Goal: Book appointment/travel/reservation

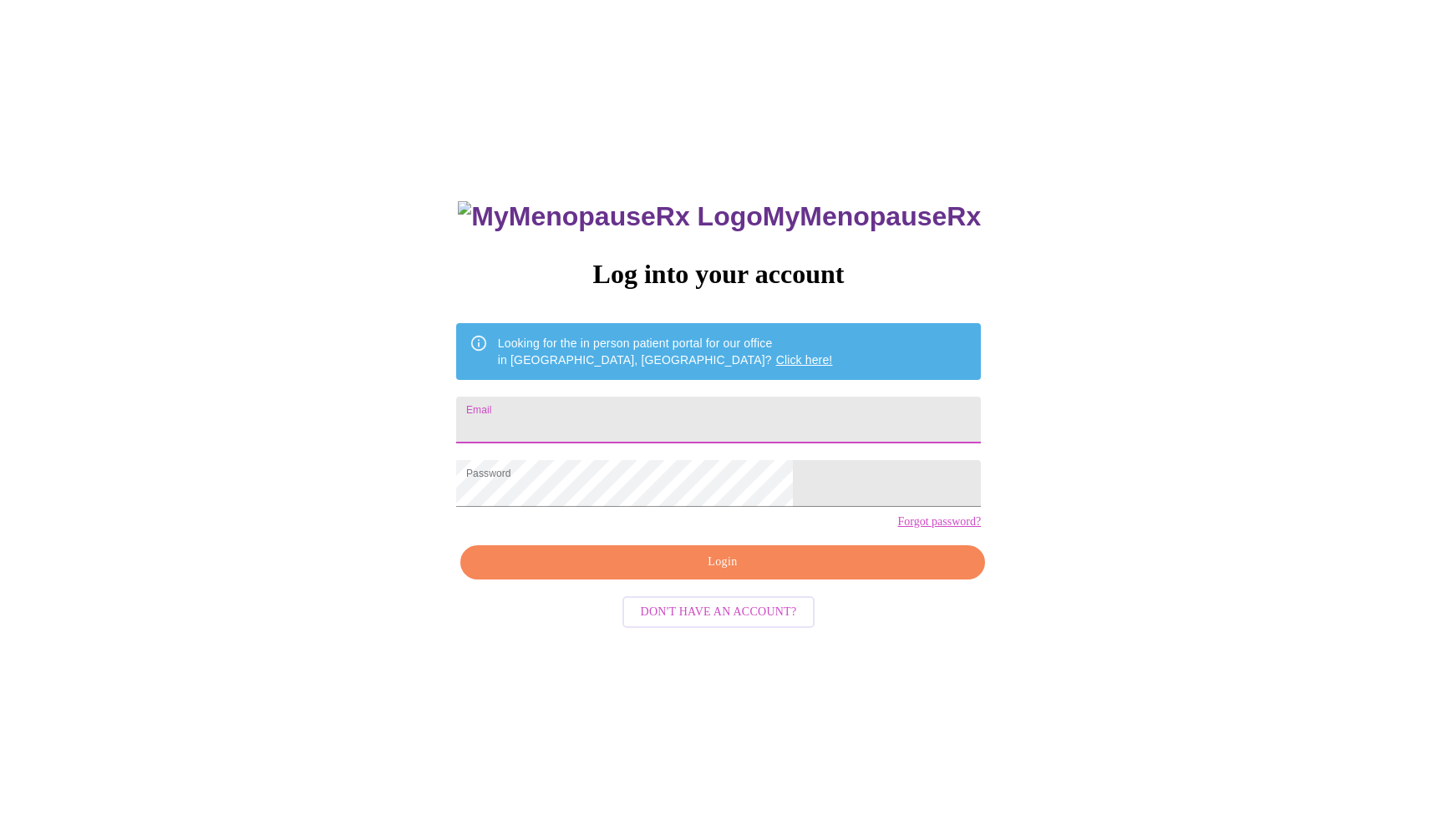
click at [621, 418] on input "Email" at bounding box center [718, 420] width 524 height 46
type input "[EMAIL_ADDRESS][DOMAIN_NAME]"
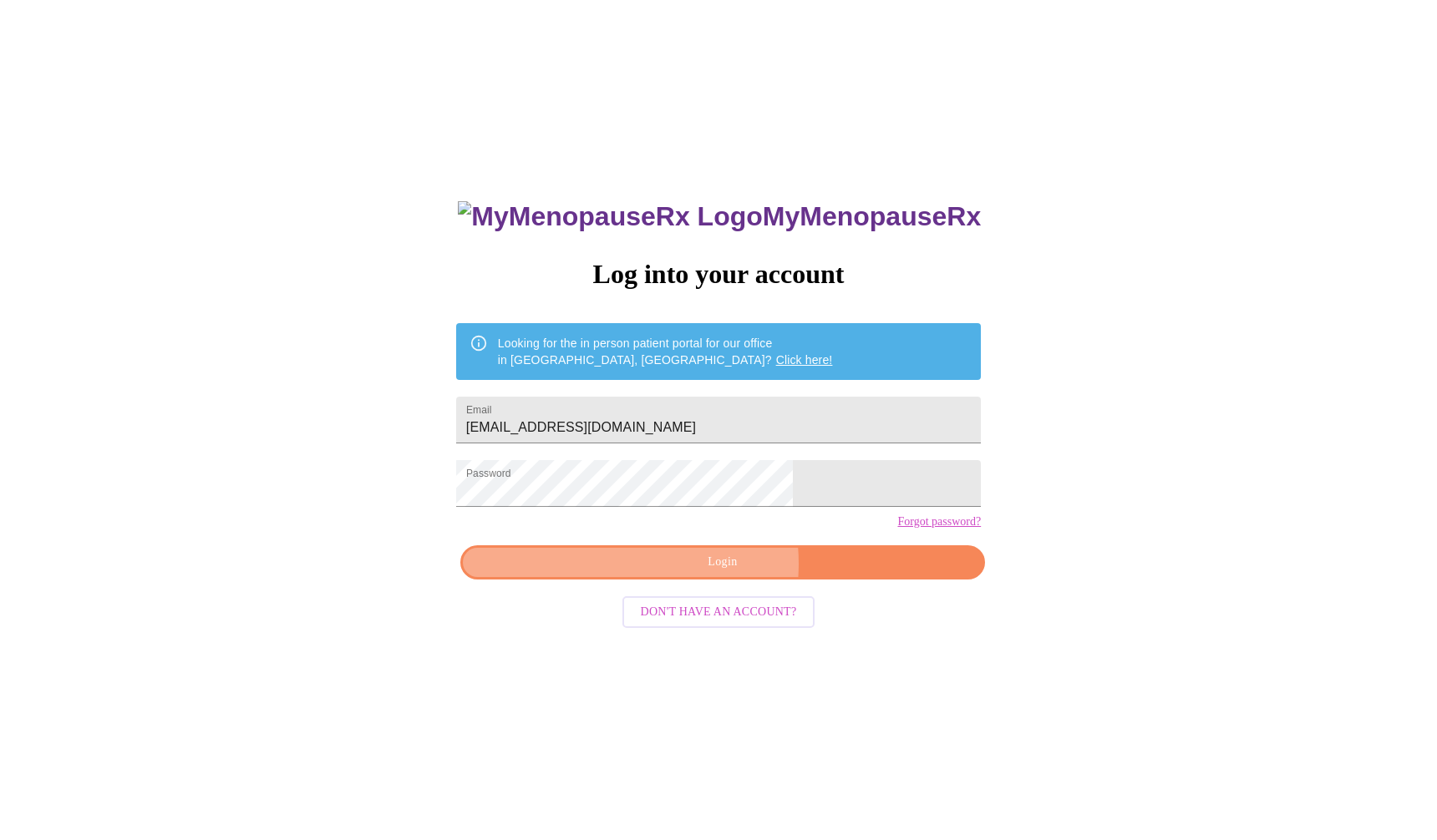
click at [695, 573] on span "Login" at bounding box center [723, 562] width 486 height 21
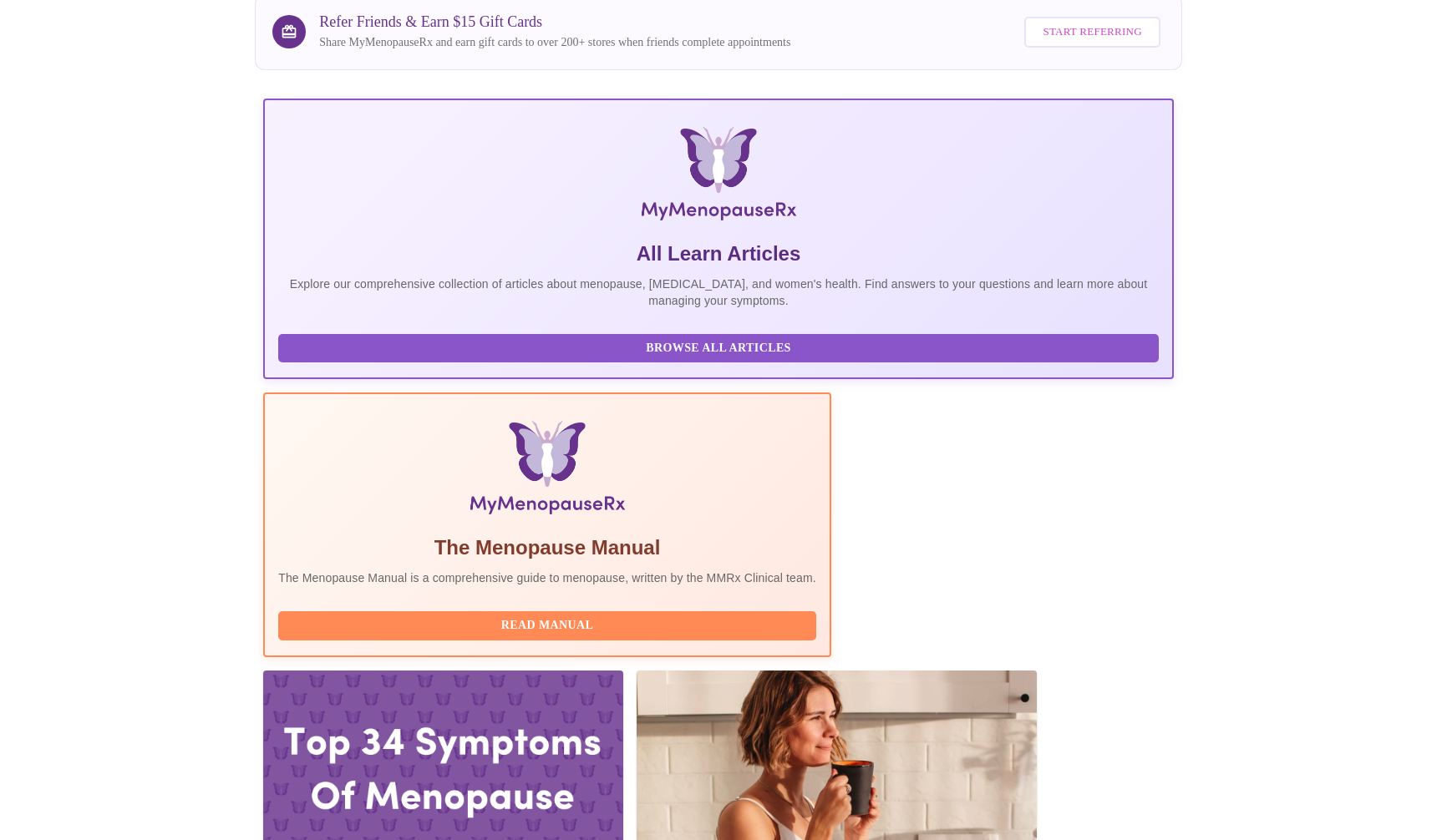
scroll to position [237, 0]
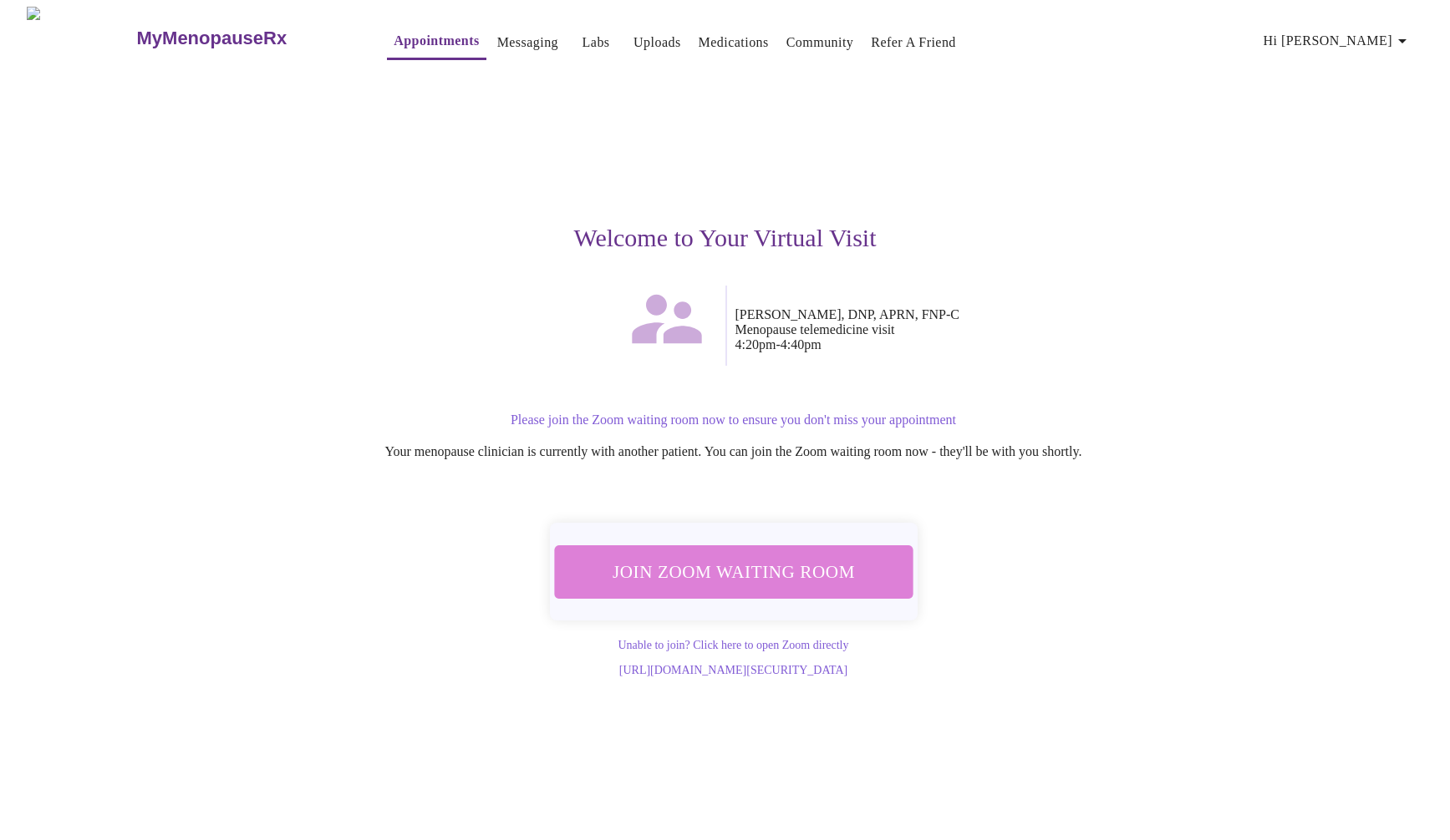
click at [758, 555] on span "Join Zoom Waiting Room" at bounding box center [733, 572] width 326 height 32
